Goal: Browse casually: Explore the website without a specific task or goal

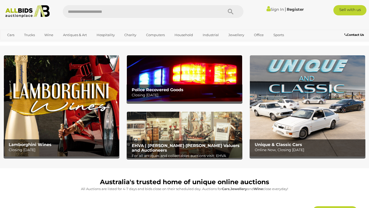
click at [50, 109] on img at bounding box center [61, 105] width 115 height 101
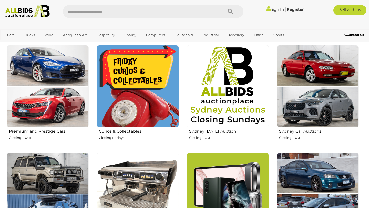
scroll to position [186, 0]
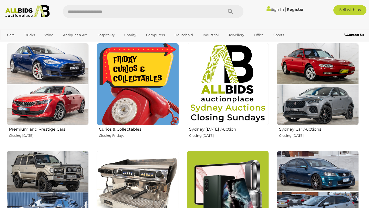
click at [156, 106] on img at bounding box center [138, 84] width 82 height 82
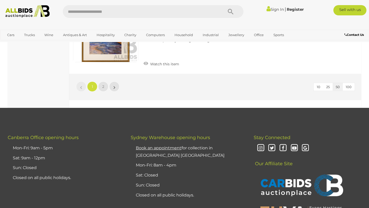
scroll to position [4047, 0]
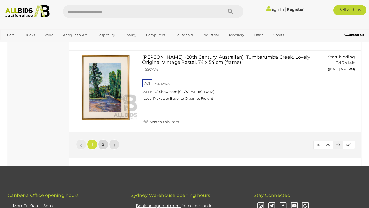
click at [101, 139] on link "2" at bounding box center [103, 144] width 10 height 10
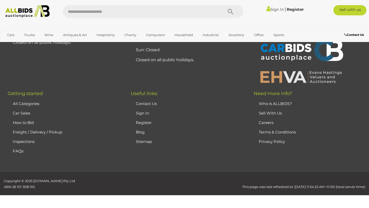
scroll to position [26, 0]
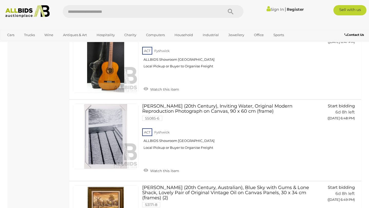
scroll to position [2131, 0]
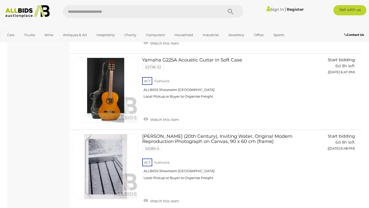
click at [28, 8] on img at bounding box center [28, 11] width 50 height 13
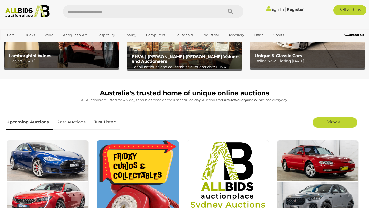
scroll to position [18, 0]
